Goal: Information Seeking & Learning: Understand process/instructions

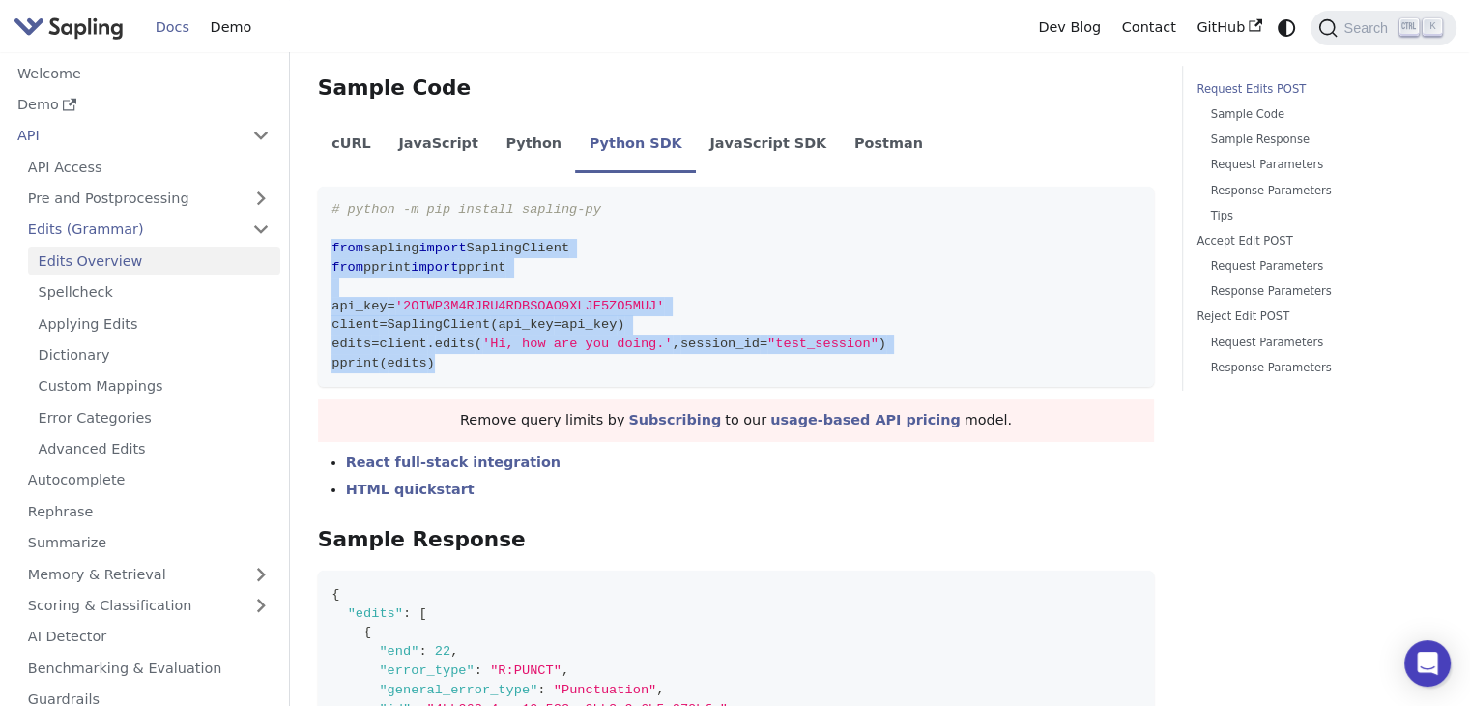
scroll to position [397, 0]
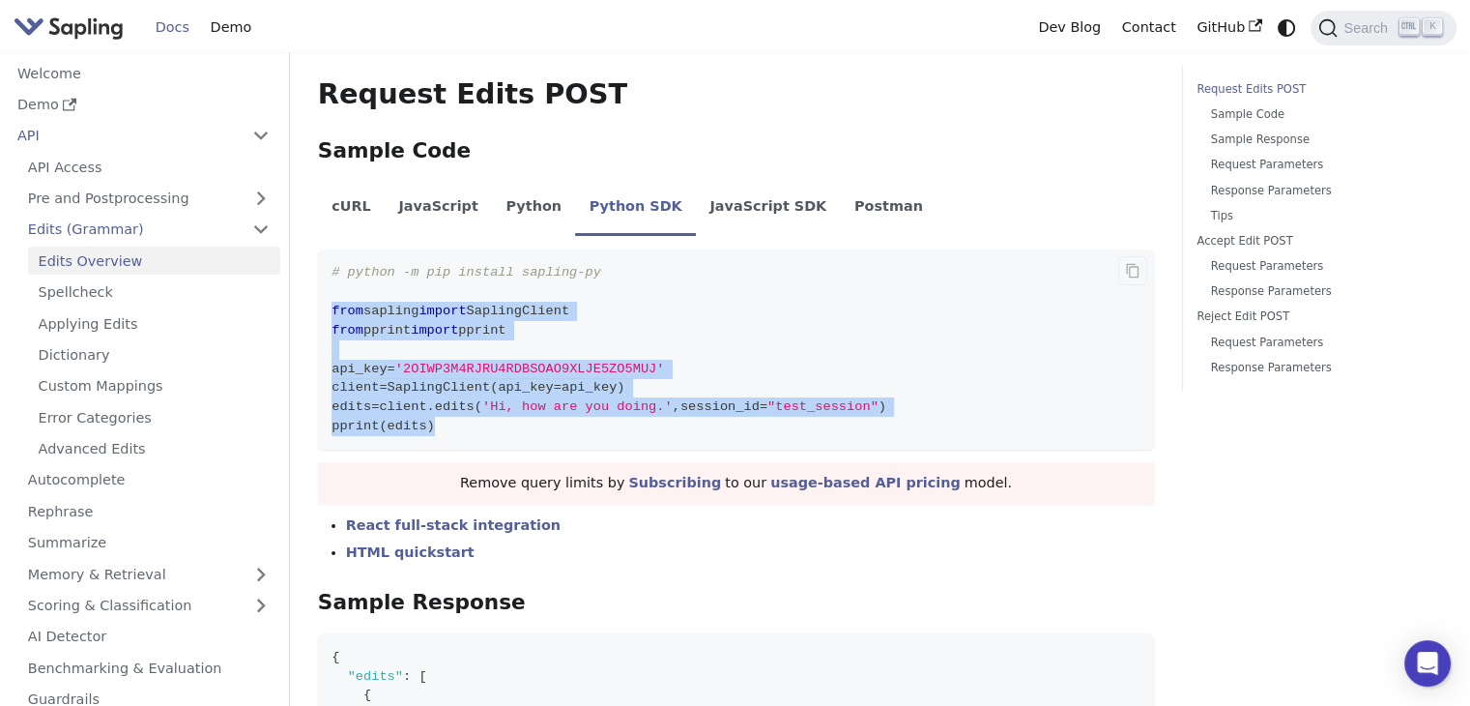
click at [742, 326] on code "# python -m pip install sapling-py from sapling import SaplingClient from pprin…" at bounding box center [736, 349] width 836 height 200
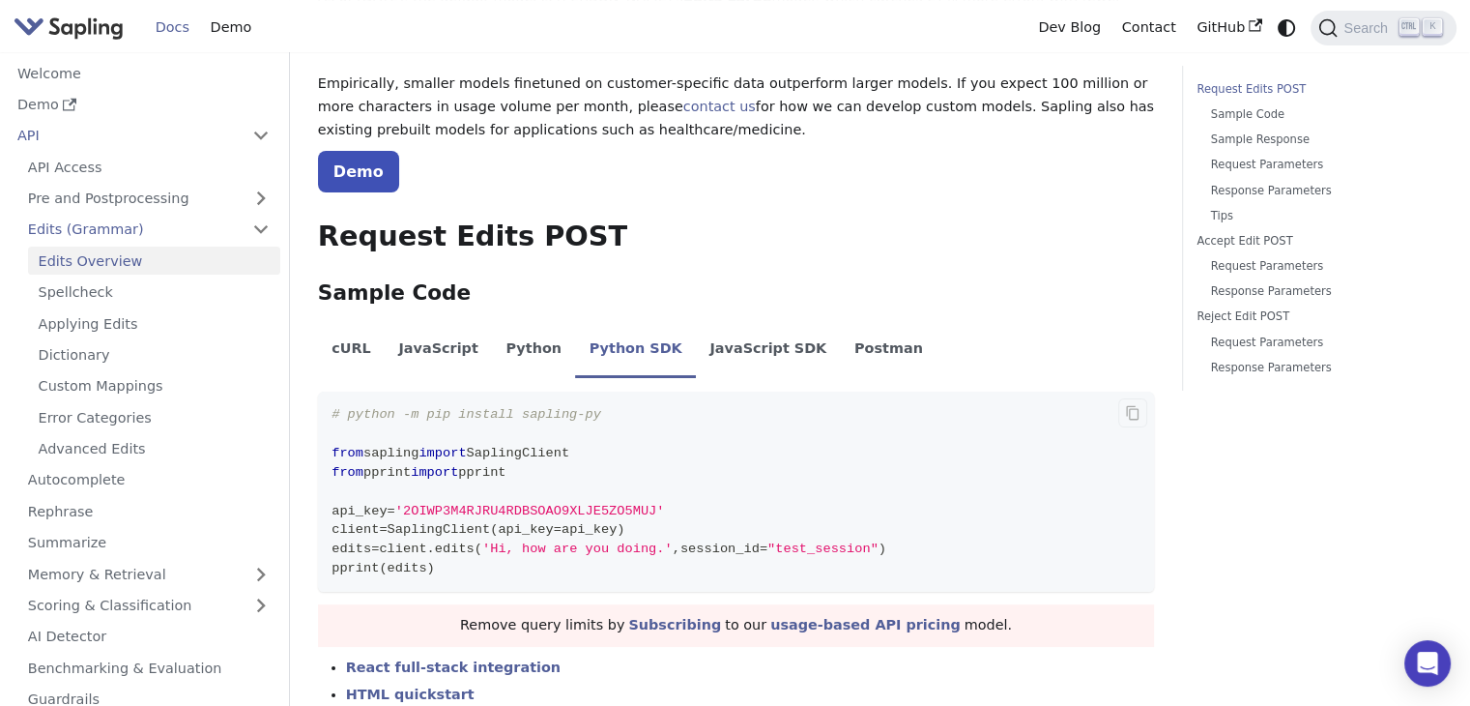
scroll to position [0, 0]
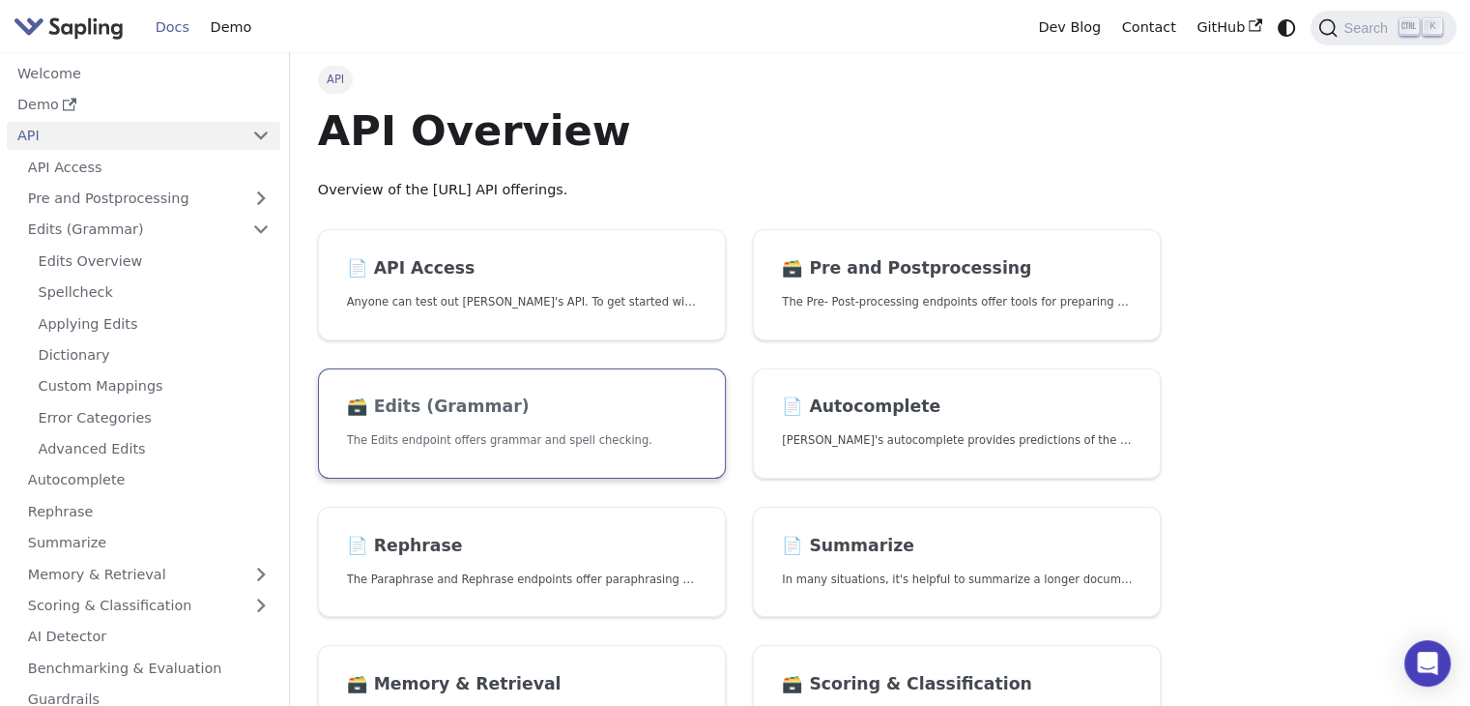
click at [506, 396] on h2 "🗃️ Edits (Grammar)" at bounding box center [522, 406] width 350 height 21
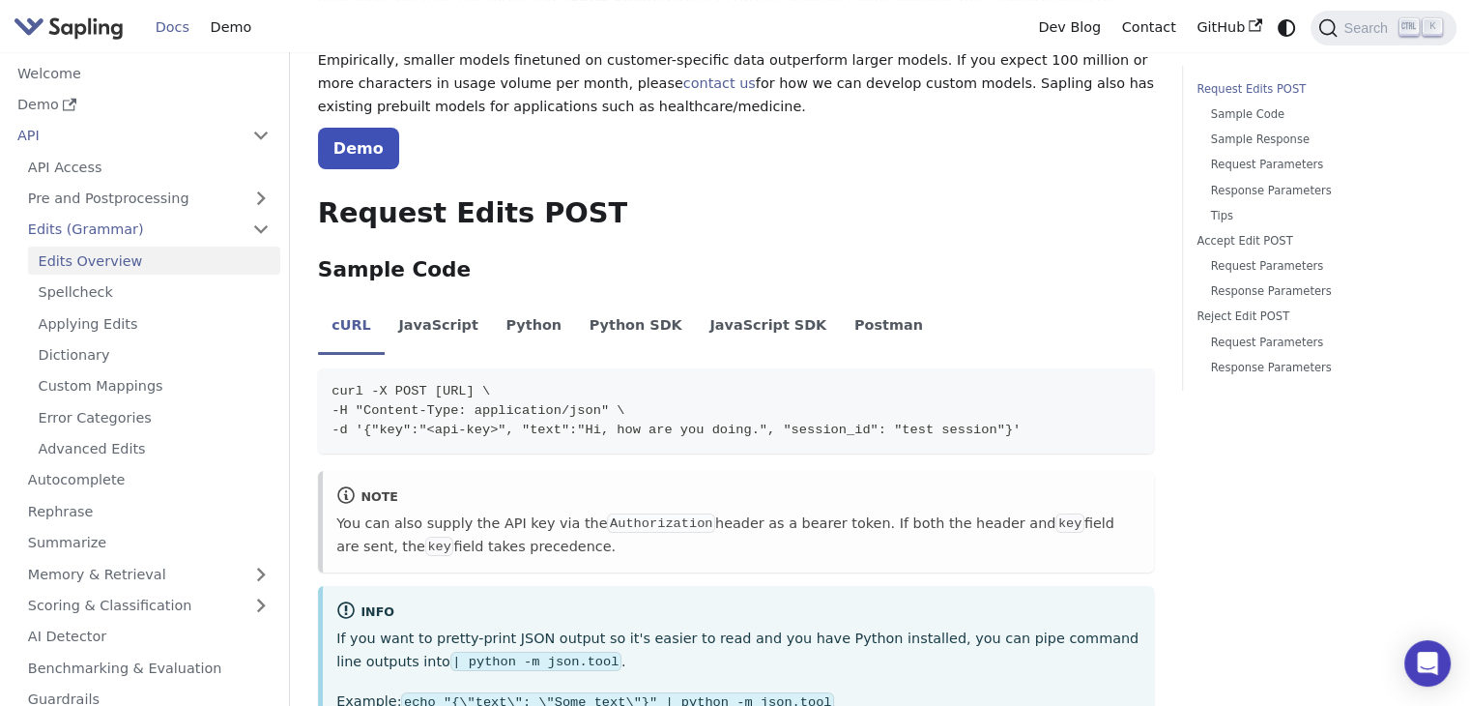
scroll to position [281, 0]
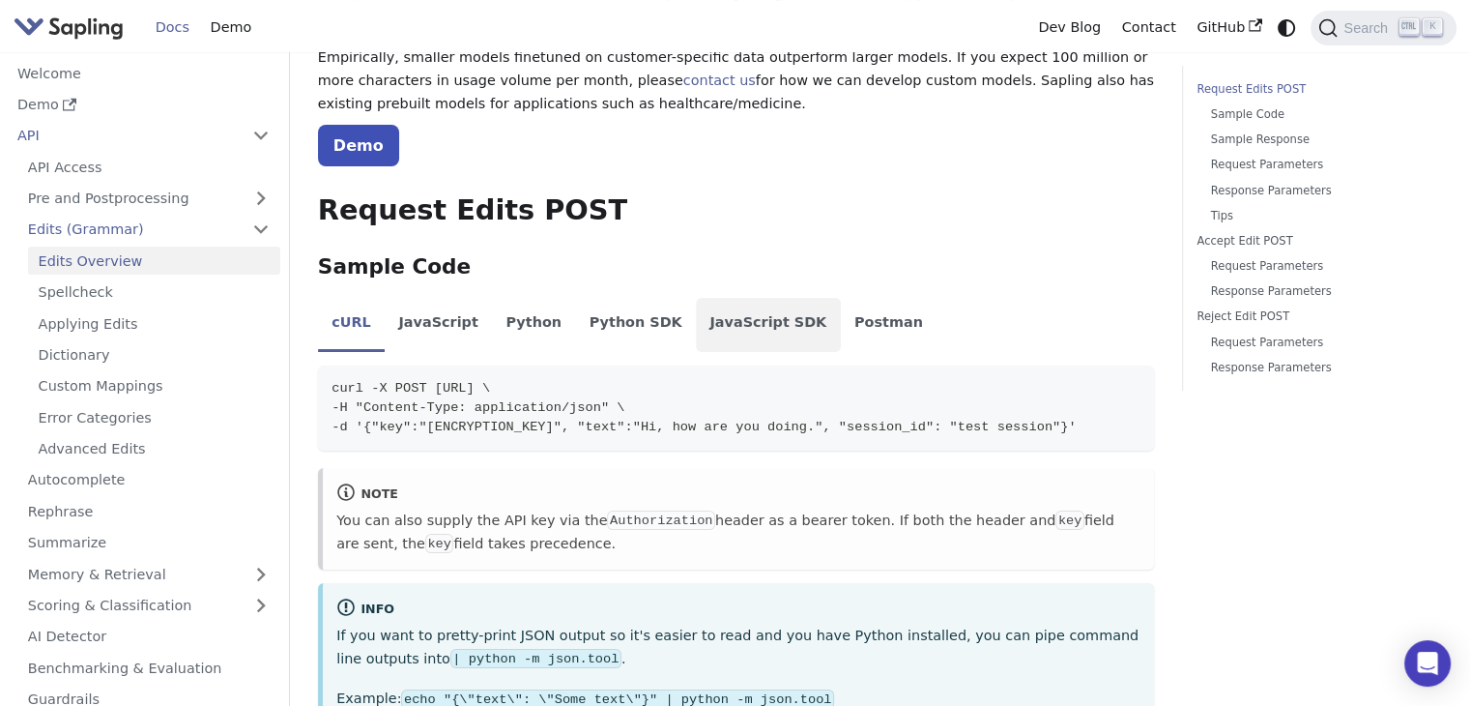
click at [715, 328] on li "JavaScript SDK" at bounding box center [768, 325] width 145 height 54
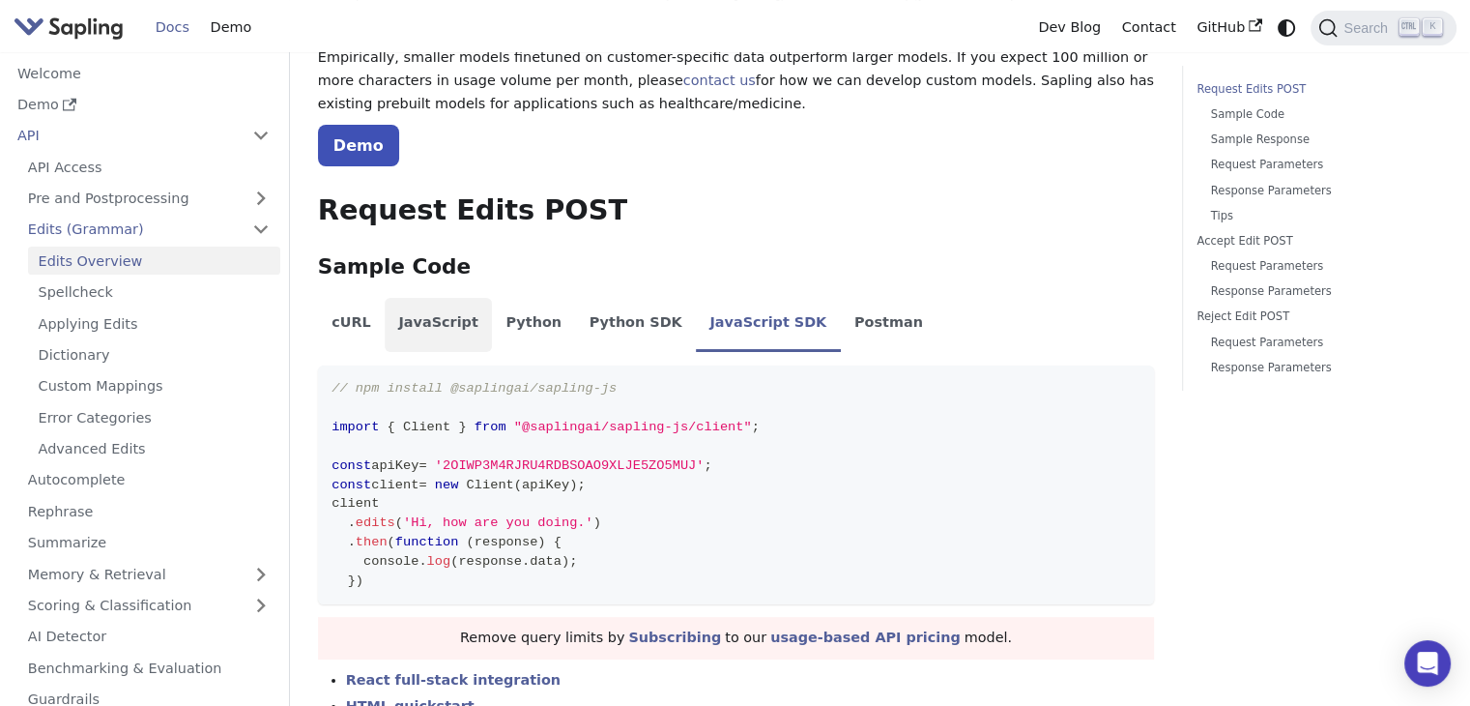
click at [439, 315] on li "JavaScript" at bounding box center [438, 325] width 107 height 54
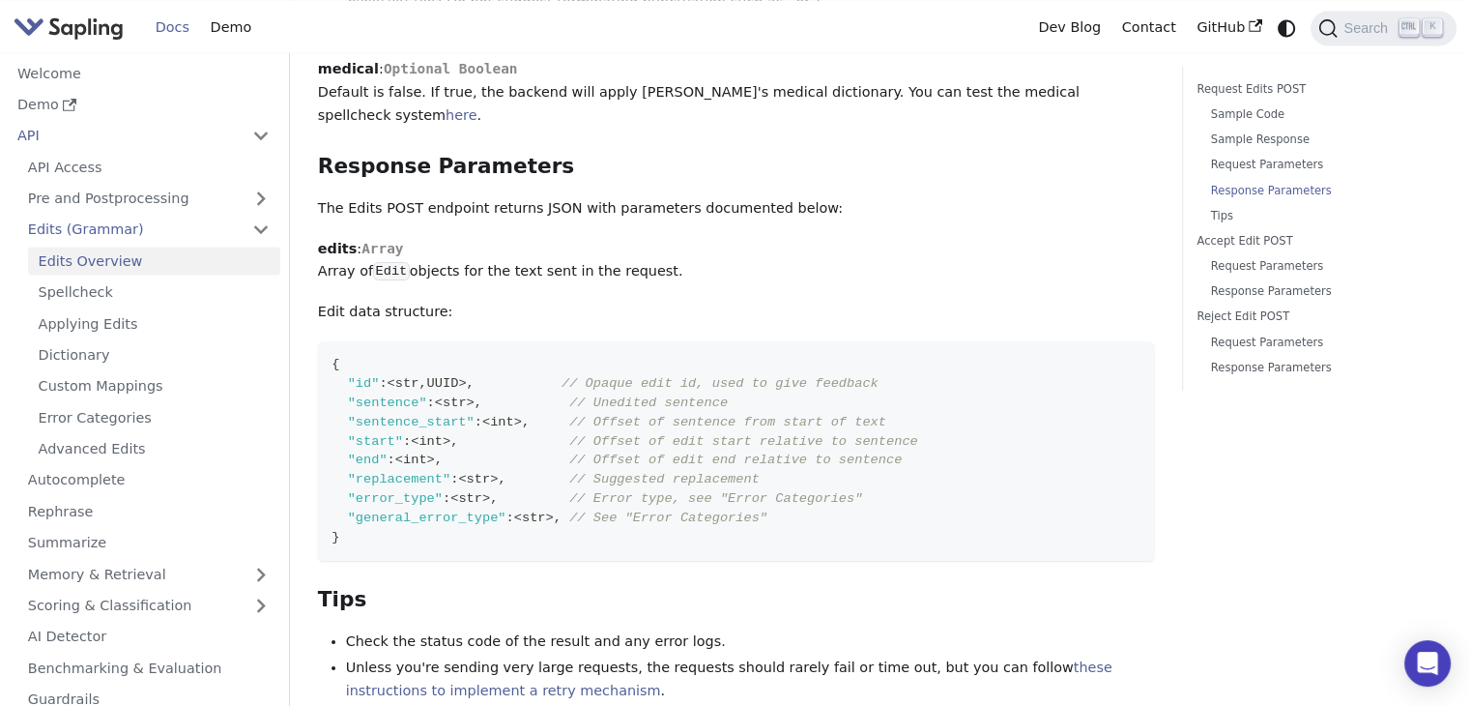
scroll to position [2805, 0]
